Goal: Task Accomplishment & Management: Use online tool/utility

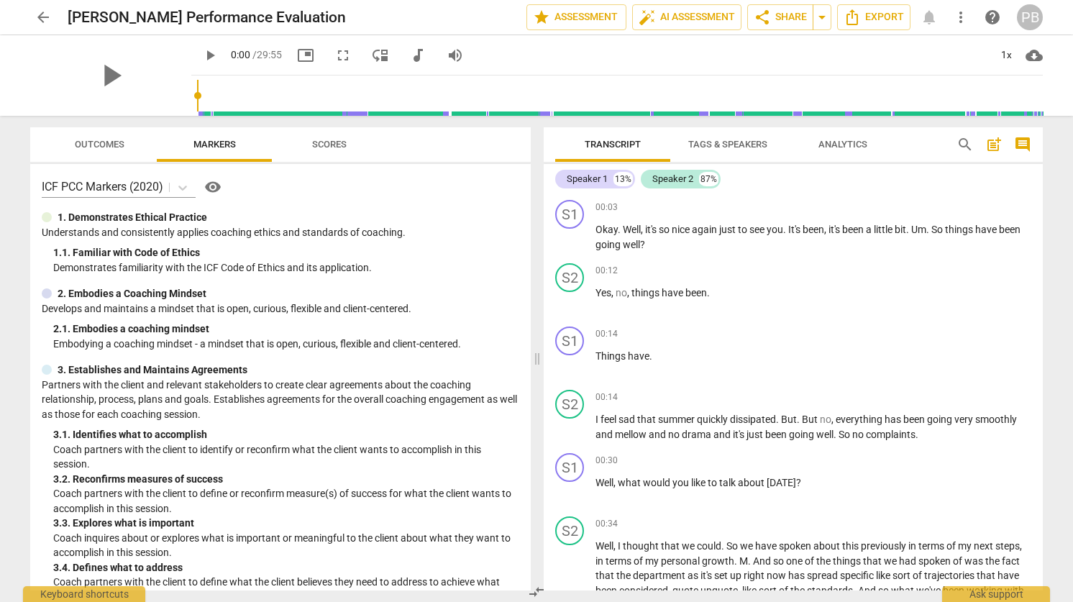
click at [719, 144] on span "Tags & Speakers" at bounding box center [727, 144] width 79 height 11
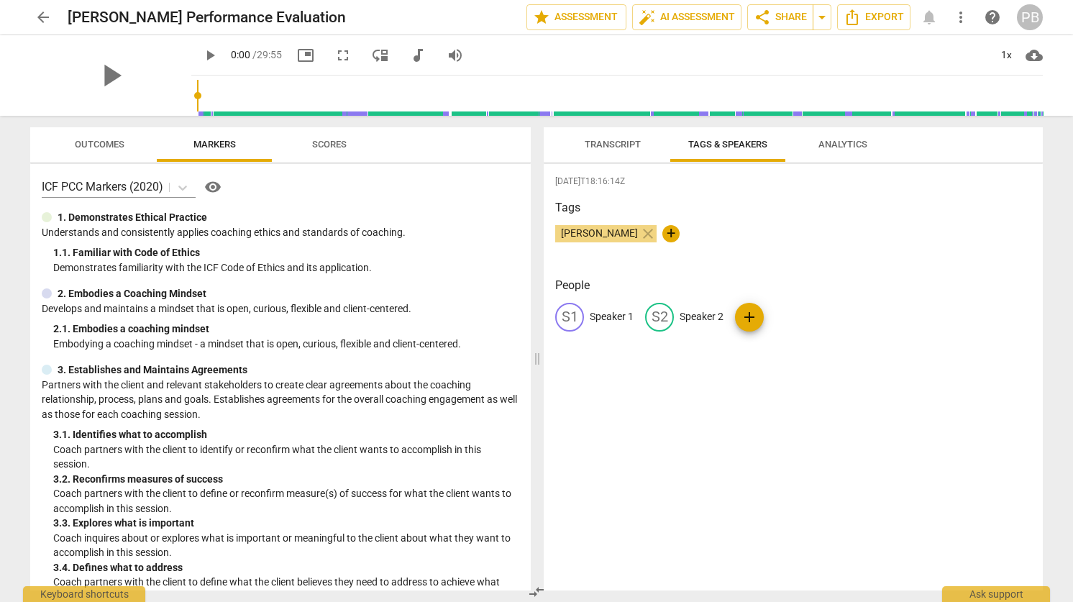
click at [602, 145] on span "Transcript" at bounding box center [613, 144] width 56 height 11
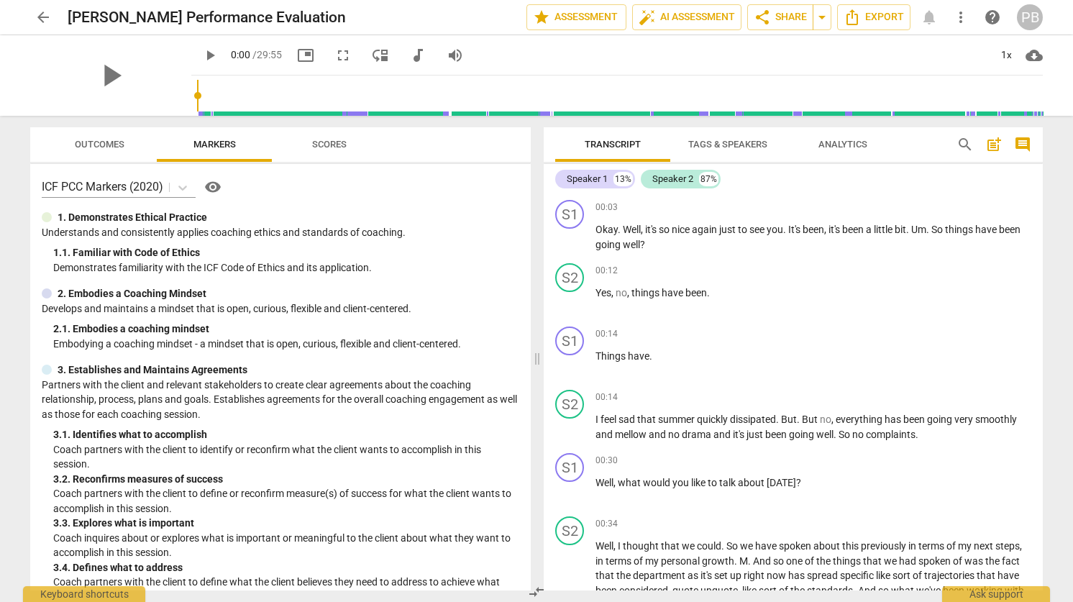
click at [721, 142] on span "Tags & Speakers" at bounding box center [727, 144] width 79 height 11
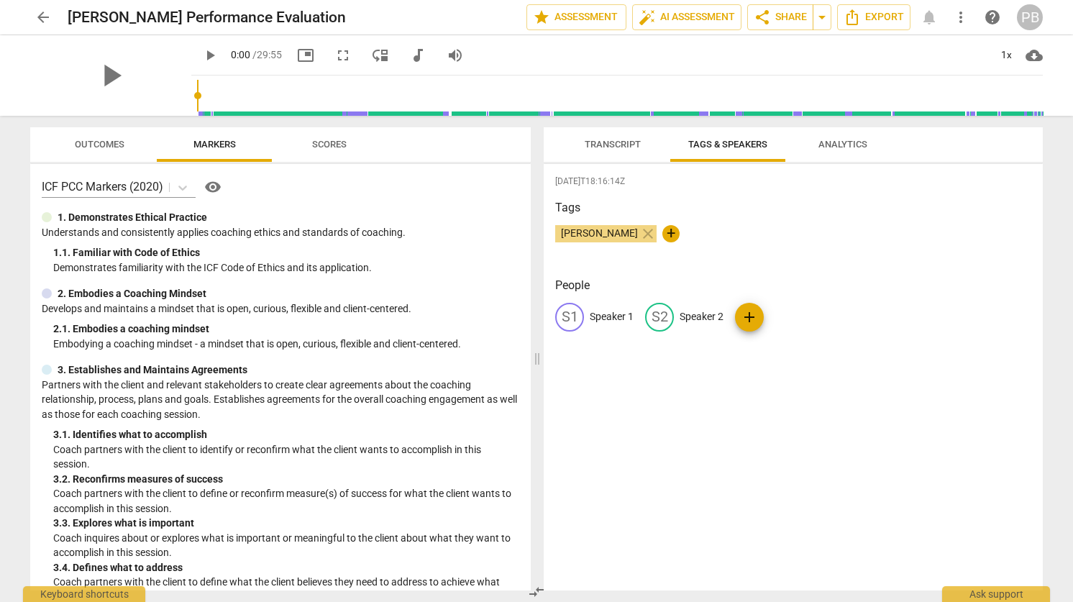
click at [604, 320] on p "Speaker 1" at bounding box center [612, 316] width 44 height 15
type input "Priyanka"
click at [781, 321] on p "Speaker 2" at bounding box center [795, 316] width 44 height 15
type input "[PERSON_NAME]"
click at [870, 252] on div "[PERSON_NAME] close +" at bounding box center [793, 239] width 476 height 29
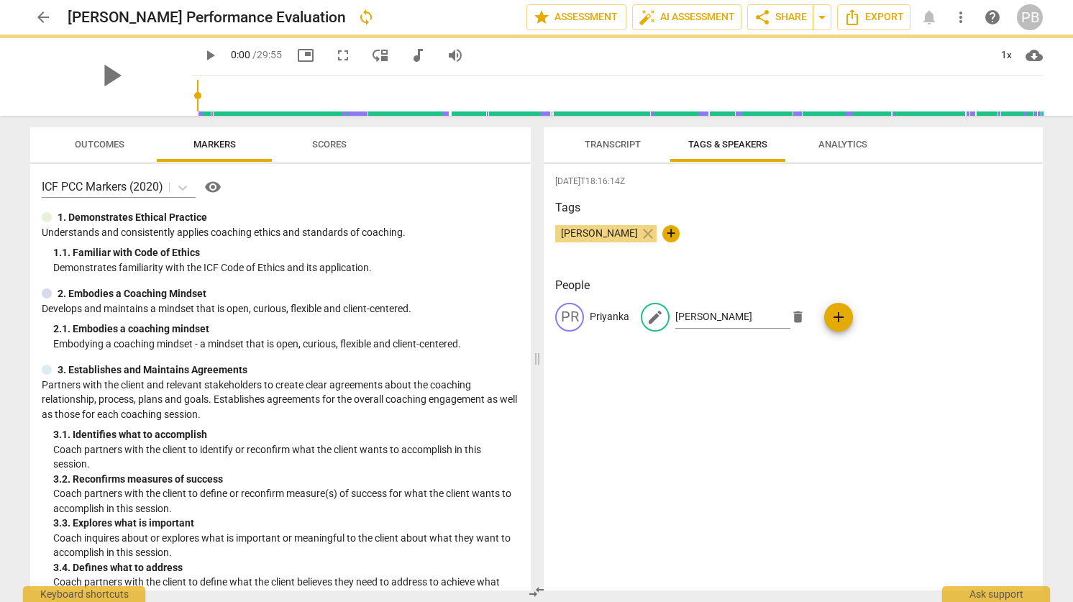
click at [596, 144] on span "Transcript" at bounding box center [613, 144] width 56 height 11
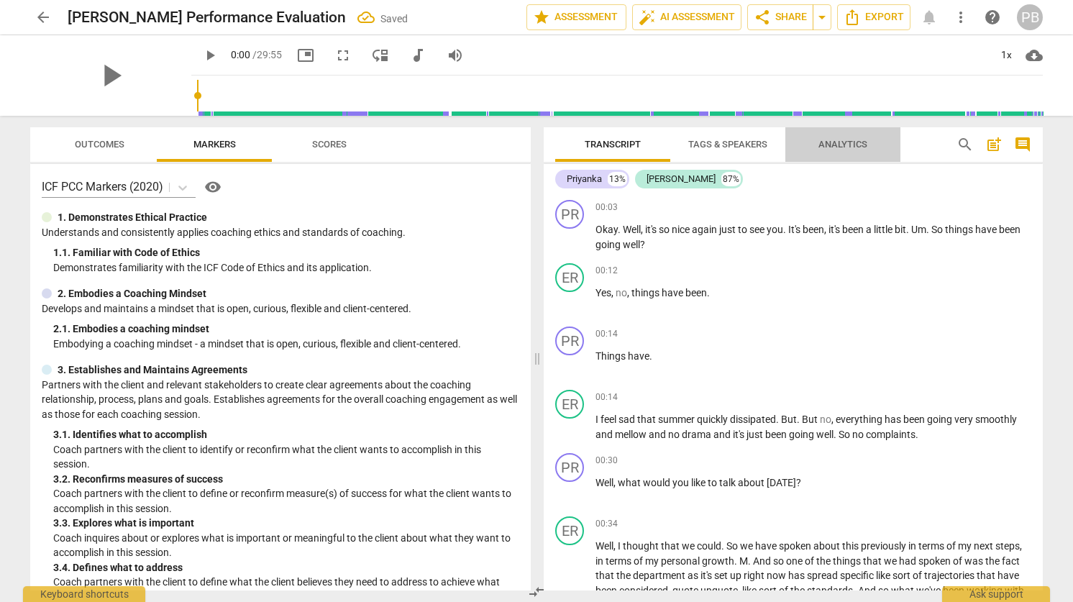
click at [840, 150] on span "Analytics" at bounding box center [842, 144] width 83 height 19
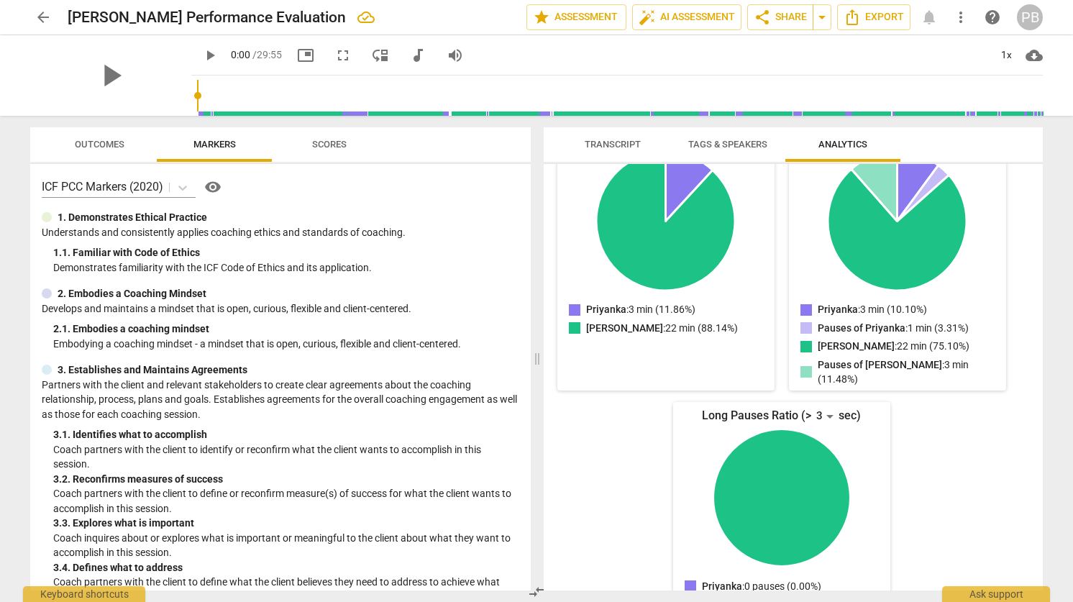
scroll to position [224, 0]
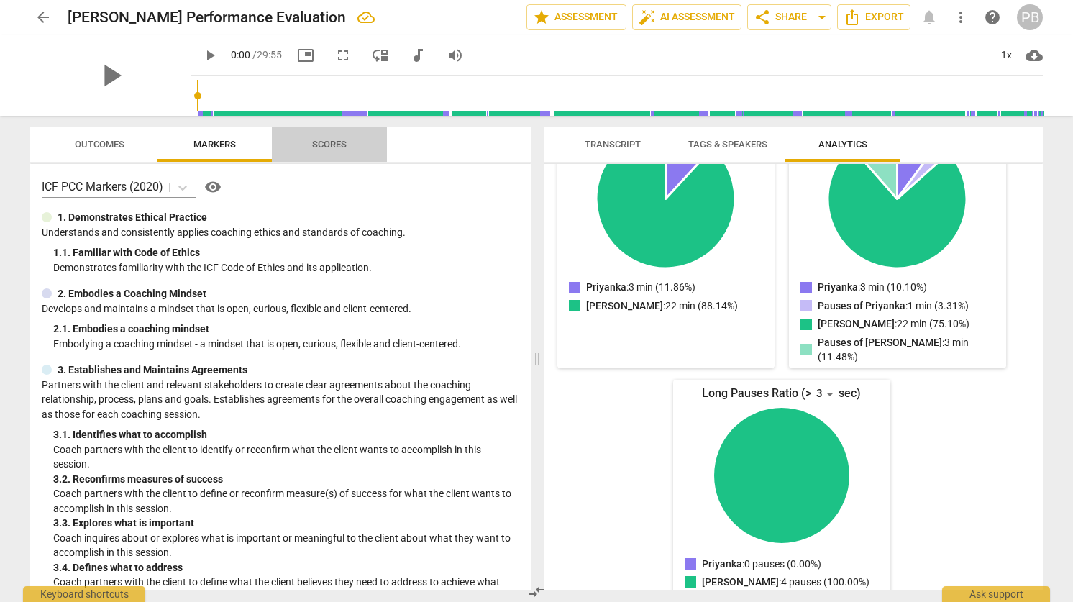
click at [348, 145] on span "Scores" at bounding box center [329, 144] width 69 height 19
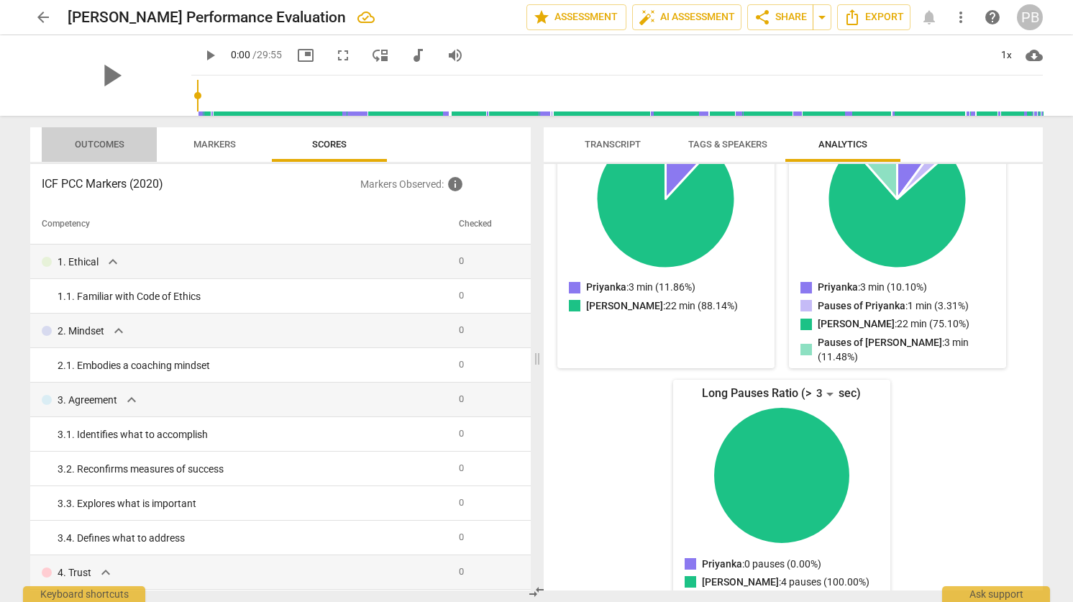
click at [102, 141] on span "Outcomes" at bounding box center [100, 144] width 50 height 11
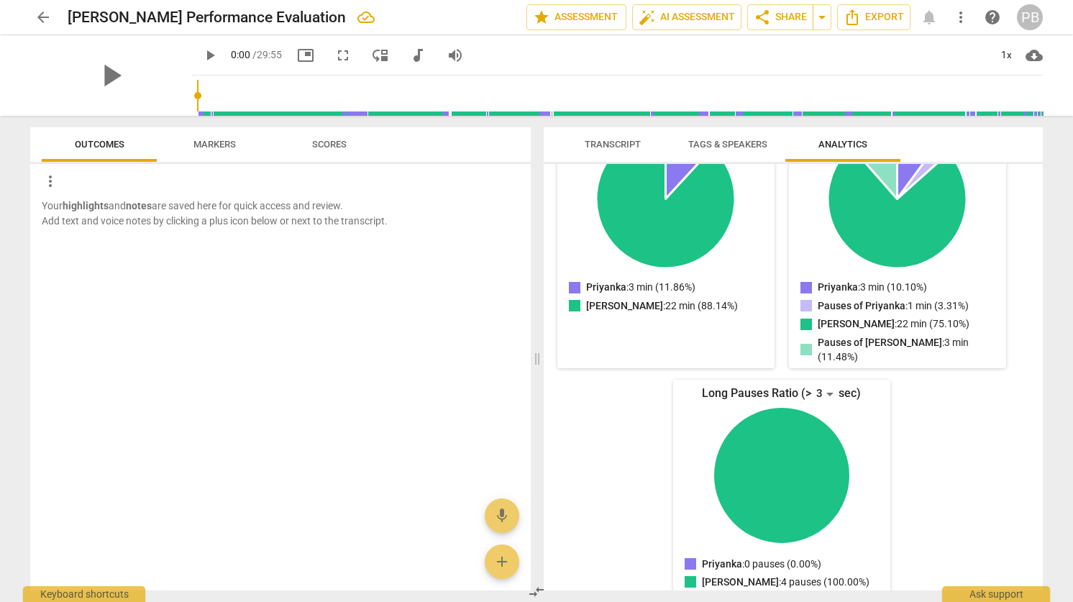
click at [246, 132] on button "Markers" at bounding box center [214, 144] width 115 height 35
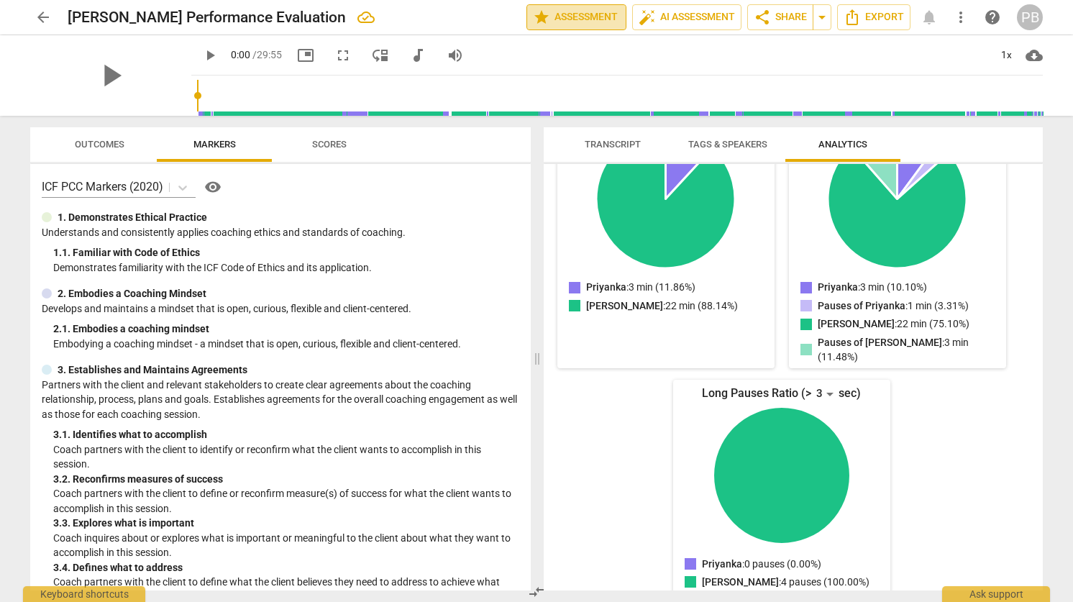
click at [576, 18] on span "star Assessment" at bounding box center [576, 17] width 87 height 17
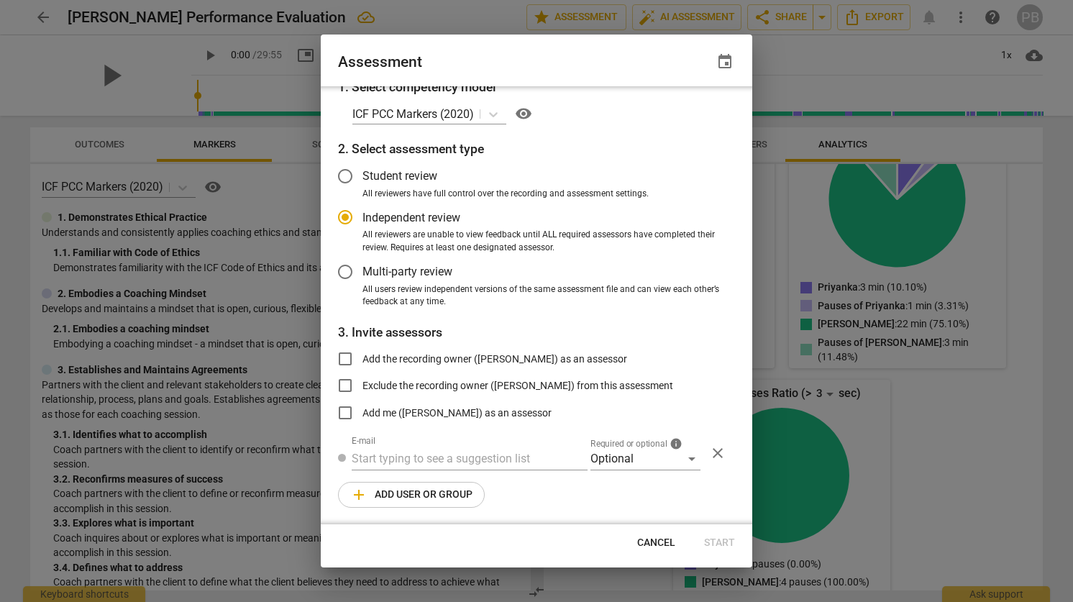
scroll to position [7, 0]
click at [658, 546] on span "Cancel" at bounding box center [656, 543] width 38 height 14
radio input "false"
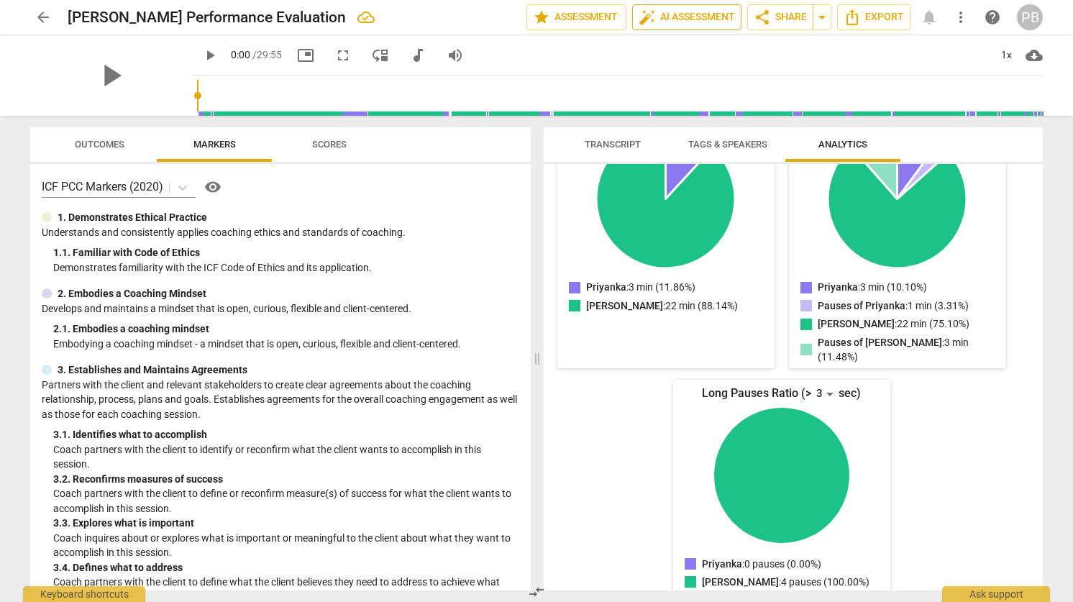
click at [661, 17] on span "auto_fix_high AI Assessment" at bounding box center [687, 17] width 96 height 17
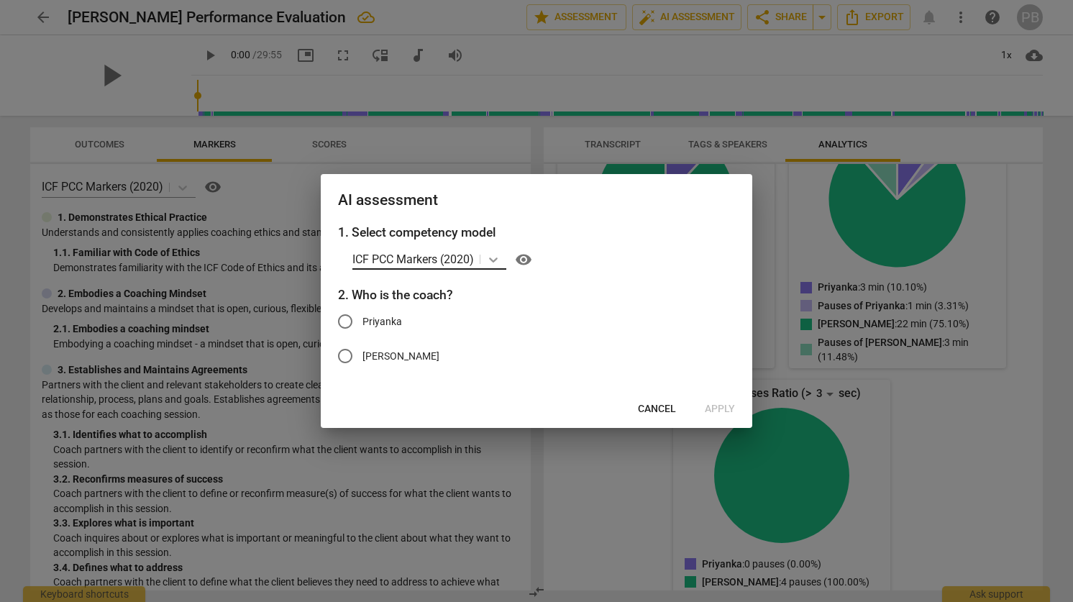
click at [492, 257] on icon at bounding box center [493, 259] width 14 height 14
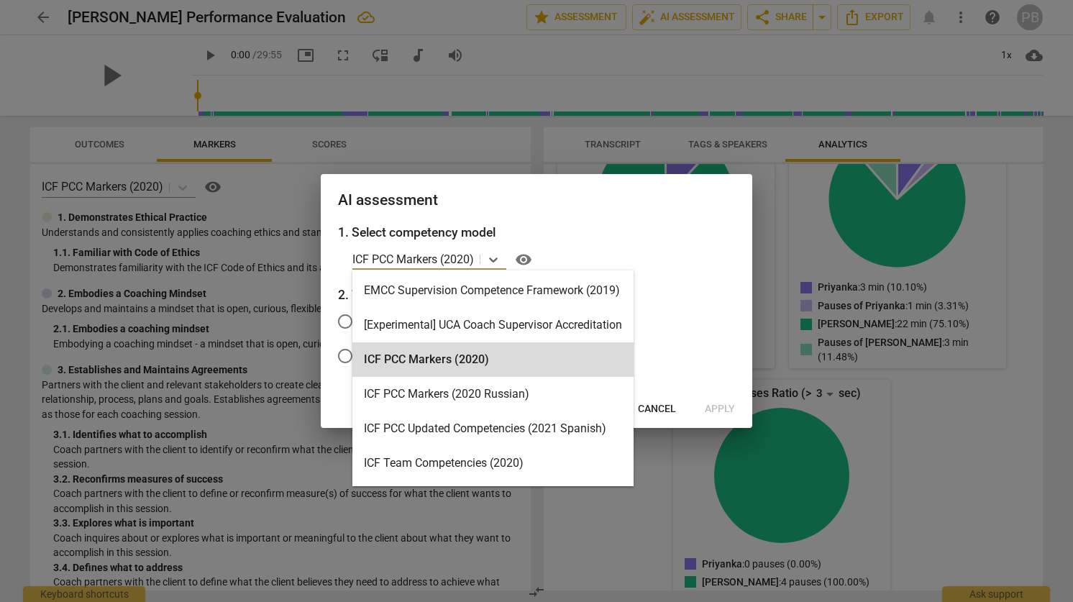
click at [524, 204] on h2 "AI assessment" at bounding box center [536, 200] width 397 height 18
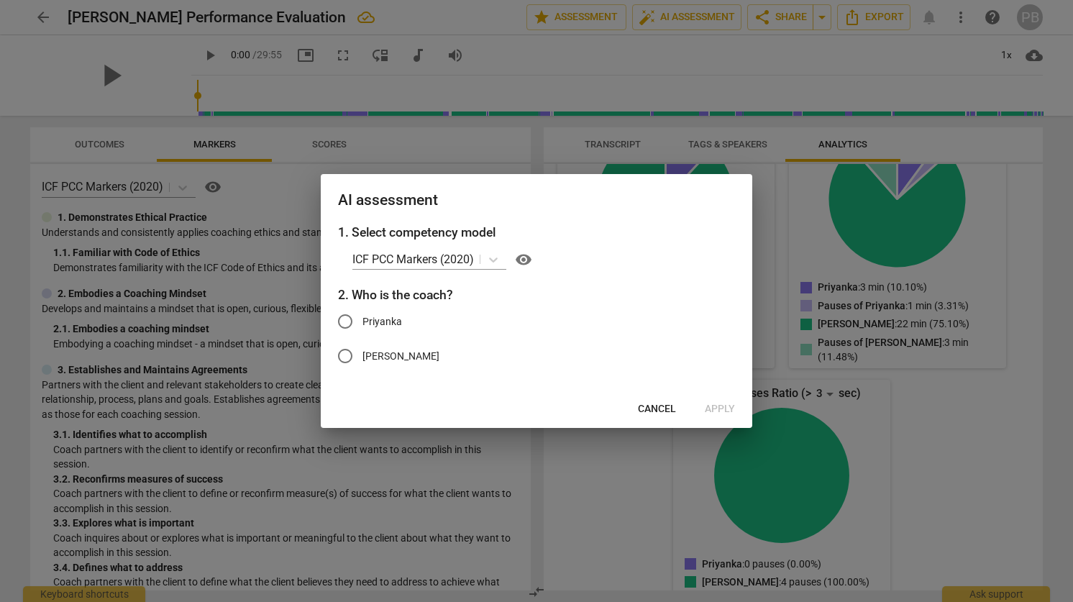
click at [346, 322] on input "Priyanka" at bounding box center [345, 321] width 35 height 35
radio input "true"
click at [729, 406] on span "Apply" at bounding box center [720, 409] width 30 height 14
